Goal: Entertainment & Leisure: Consume media (video, audio)

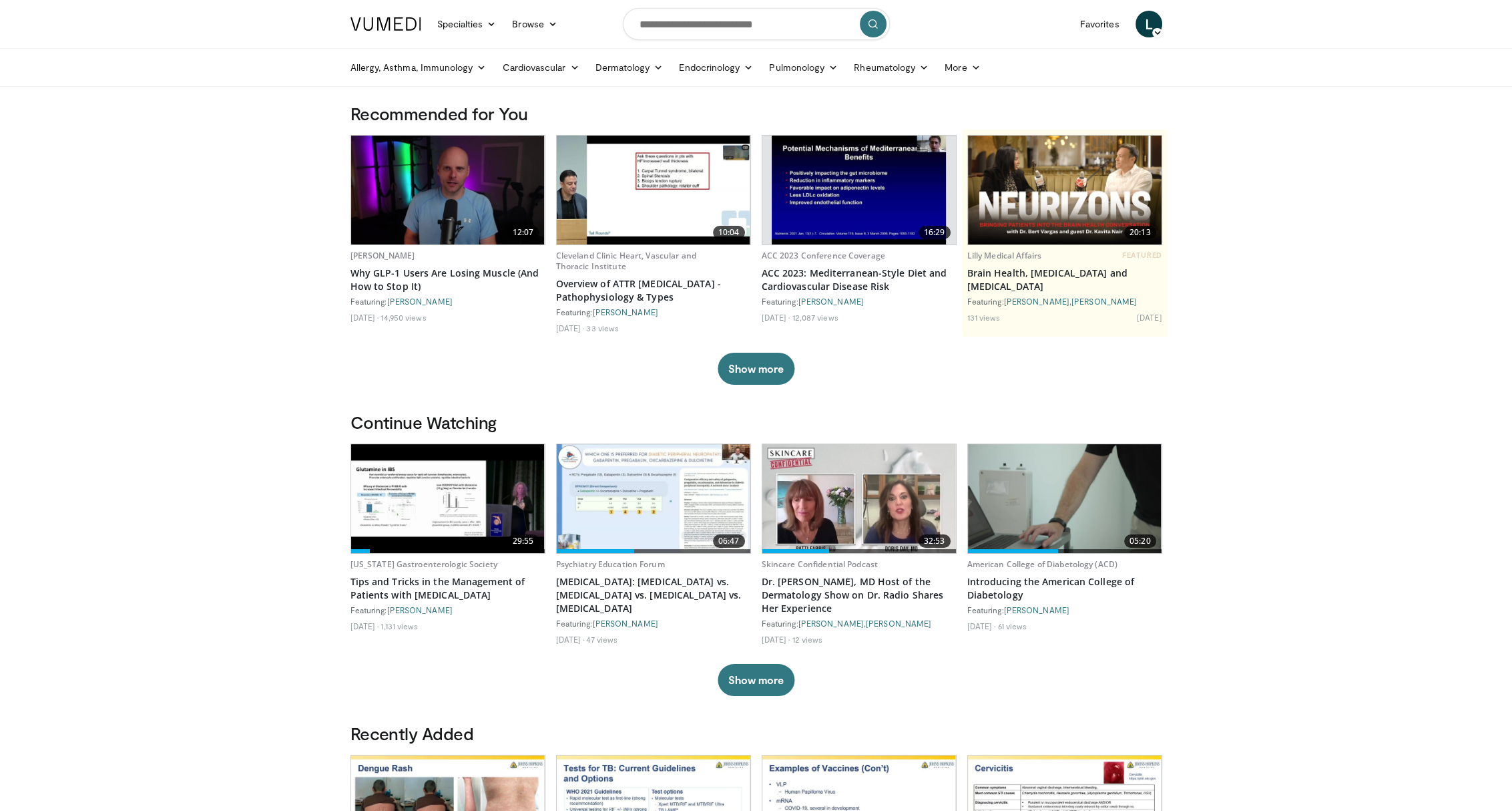
click at [663, 186] on img at bounding box center [653, 190] width 193 height 109
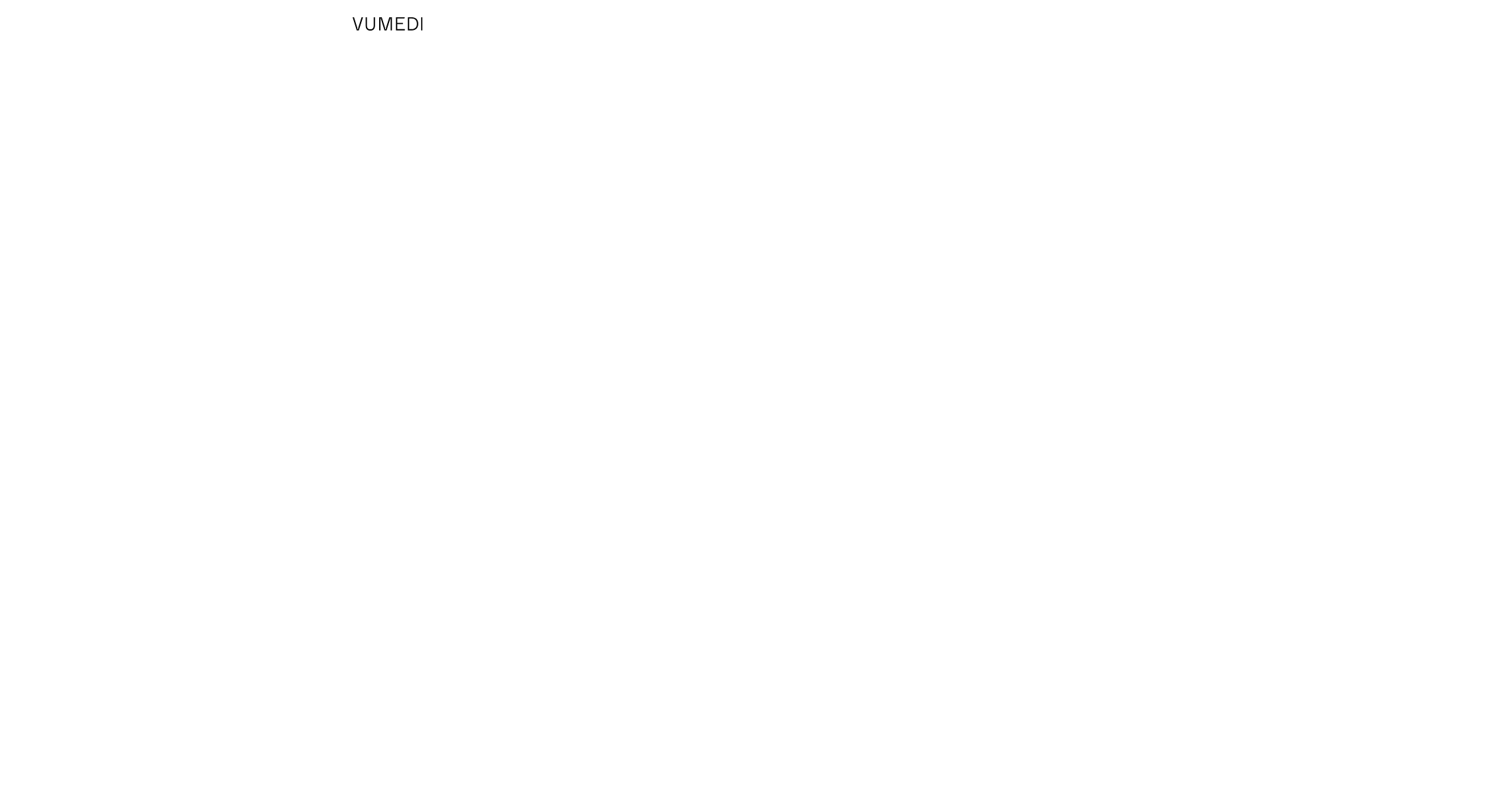
click at [655, 183] on body "Specialties Adult & Family Medicine Allergy, [MEDICAL_DATA], Immunology Anesthe…" at bounding box center [756, 404] width 1512 height 807
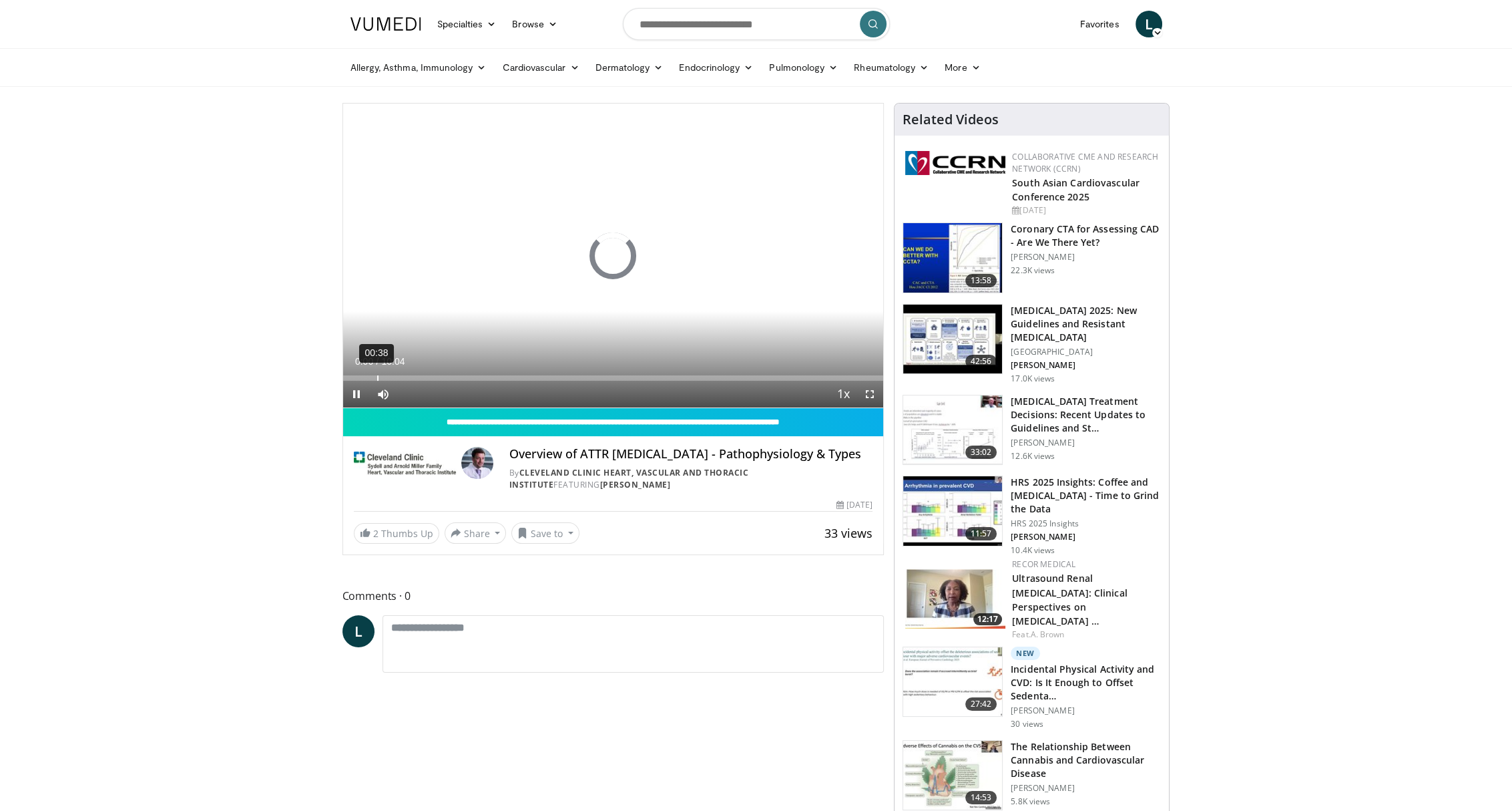
click at [377, 378] on div "00:38" at bounding box center [378, 378] width 2 height 5
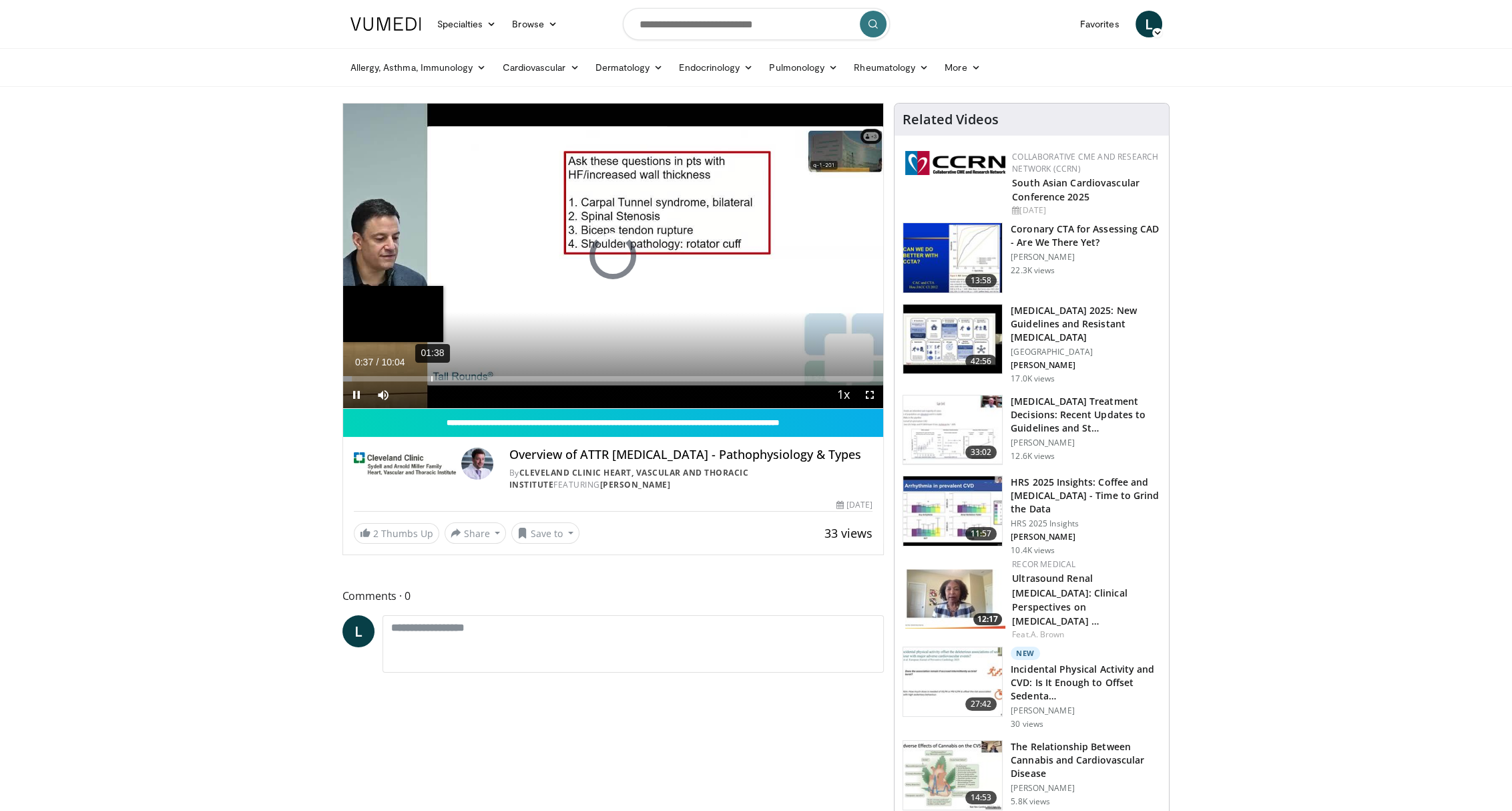
click at [431, 378] on div "01:38" at bounding box center [432, 378] width 2 height 5
click at [453, 378] on div "02:00" at bounding box center [452, 378] width 2 height 5
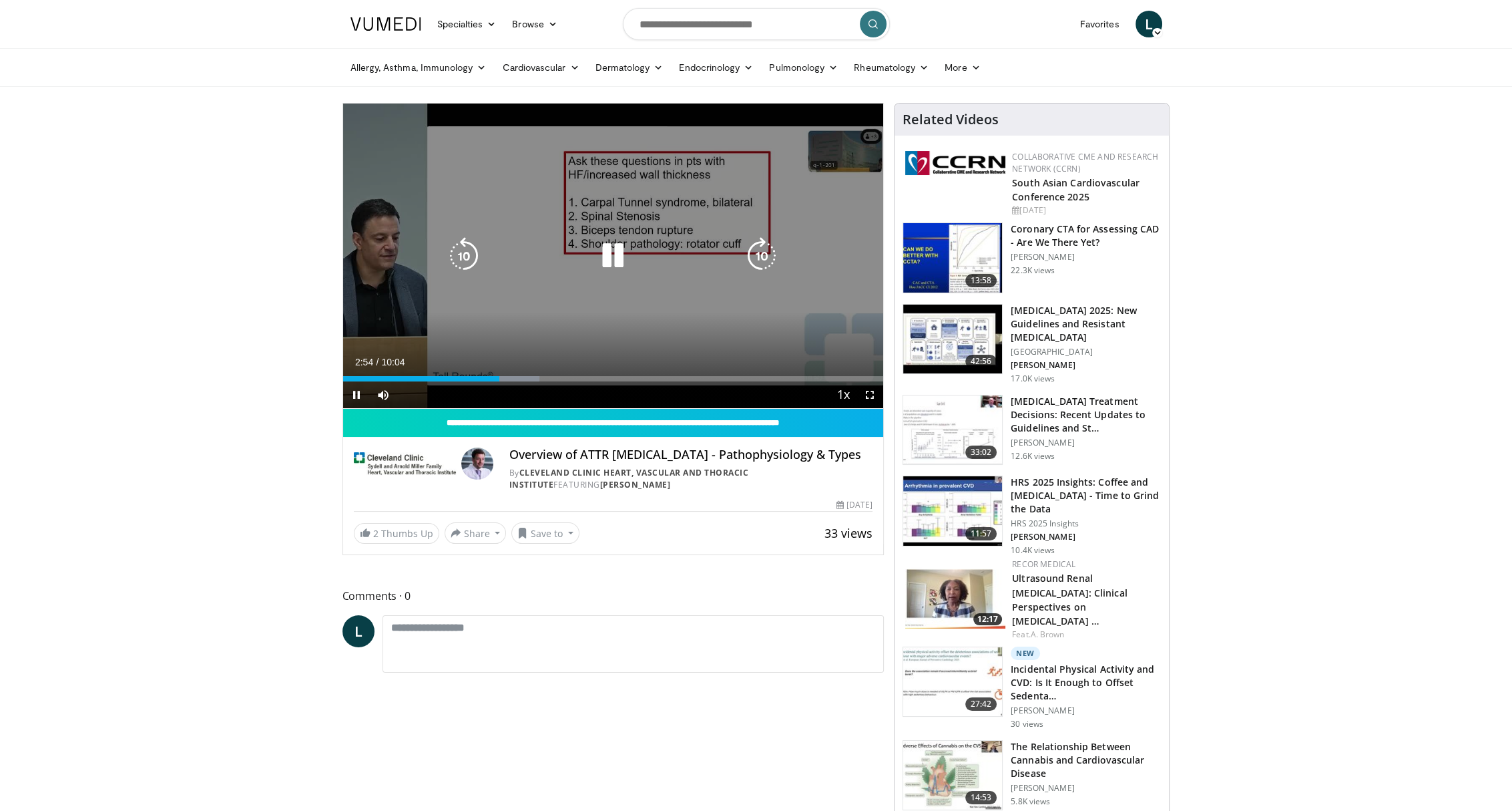
click at [616, 263] on icon "Video Player" at bounding box center [613, 255] width 37 height 37
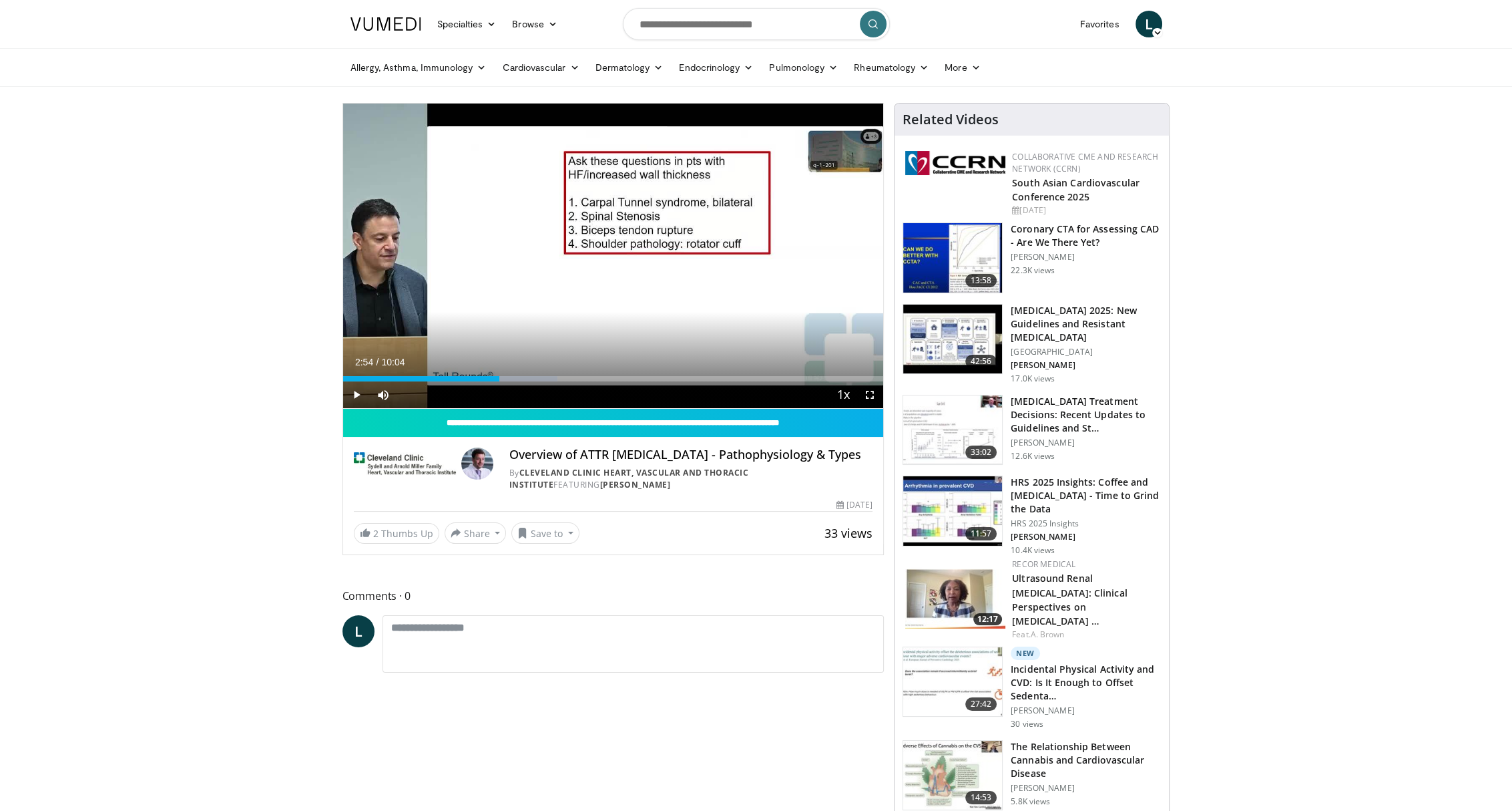
click at [402, 22] on img at bounding box center [385, 24] width 70 height 14
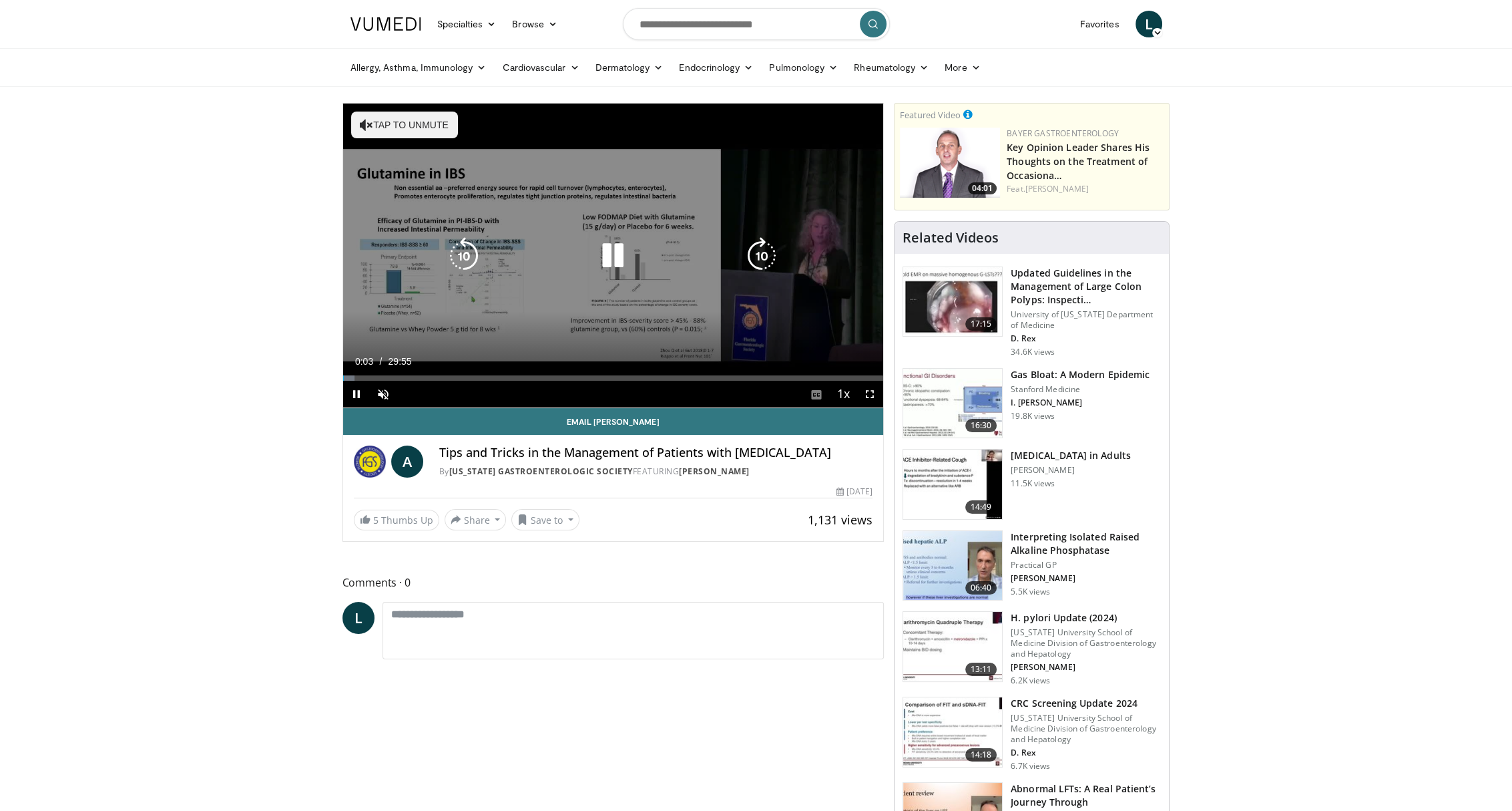
click at [607, 255] on icon "Video Player" at bounding box center [613, 255] width 37 height 37
